Goal: Information Seeking & Learning: Learn about a topic

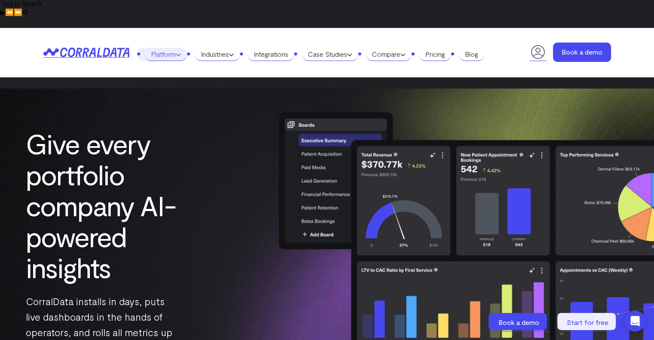
click at [181, 52] on icon at bounding box center [178, 54] width 5 height 5
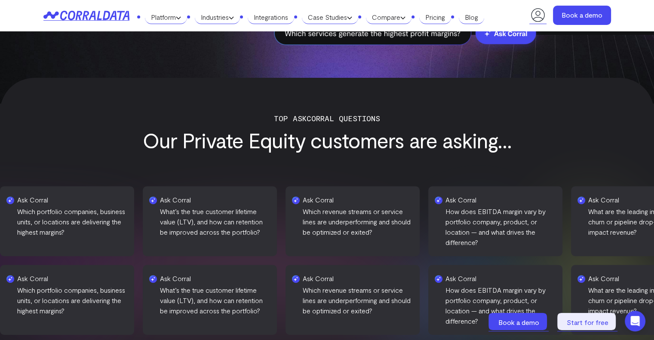
scroll to position [325, 0]
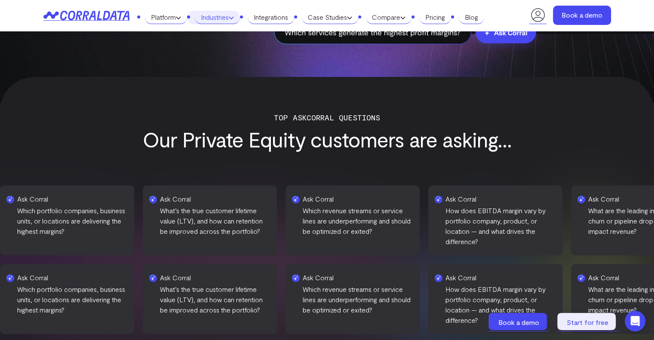
click at [223, 18] on link "Industries" at bounding box center [217, 17] width 45 height 13
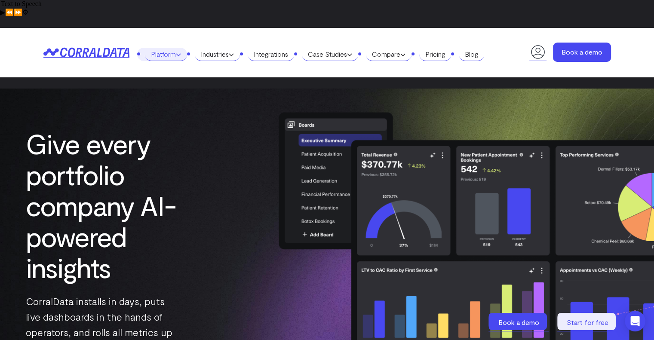
click at [177, 48] on link "Platform" at bounding box center [166, 54] width 42 height 13
click at [181, 45] on header "Platform AI Reporting Use AI to effortlessly answer any business questions from…" at bounding box center [326, 52] width 567 height 49
drag, startPoint x: 181, startPoint y: 45, endPoint x: 186, endPoint y: 35, distance: 10.8
click at [186, 35] on header "Platform AI Reporting Use AI to effortlessly answer any business questions from…" at bounding box center [326, 52] width 567 height 49
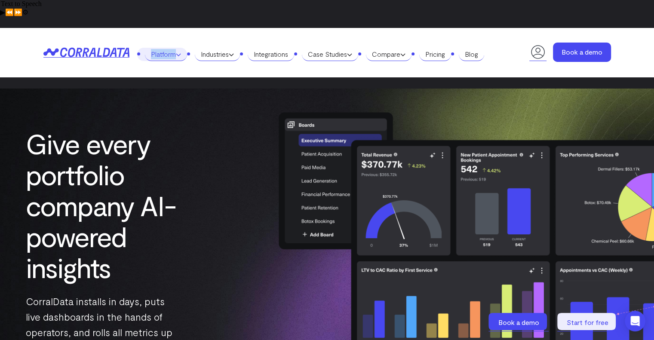
click at [186, 48] on link "Platform" at bounding box center [166, 54] width 42 height 13
click at [230, 46] on header "Platform AI Reporting Use AI to effortlessly answer any business questions from…" at bounding box center [326, 52] width 567 height 49
click at [229, 48] on link "Industries" at bounding box center [217, 54] width 45 height 13
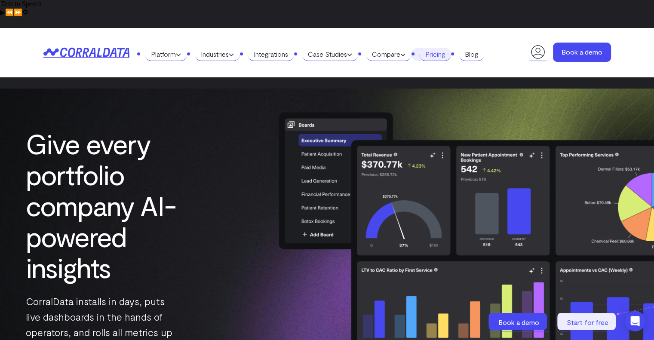
click at [441, 48] on link "Pricing" at bounding box center [435, 54] width 32 height 13
